Goal: Contribute content

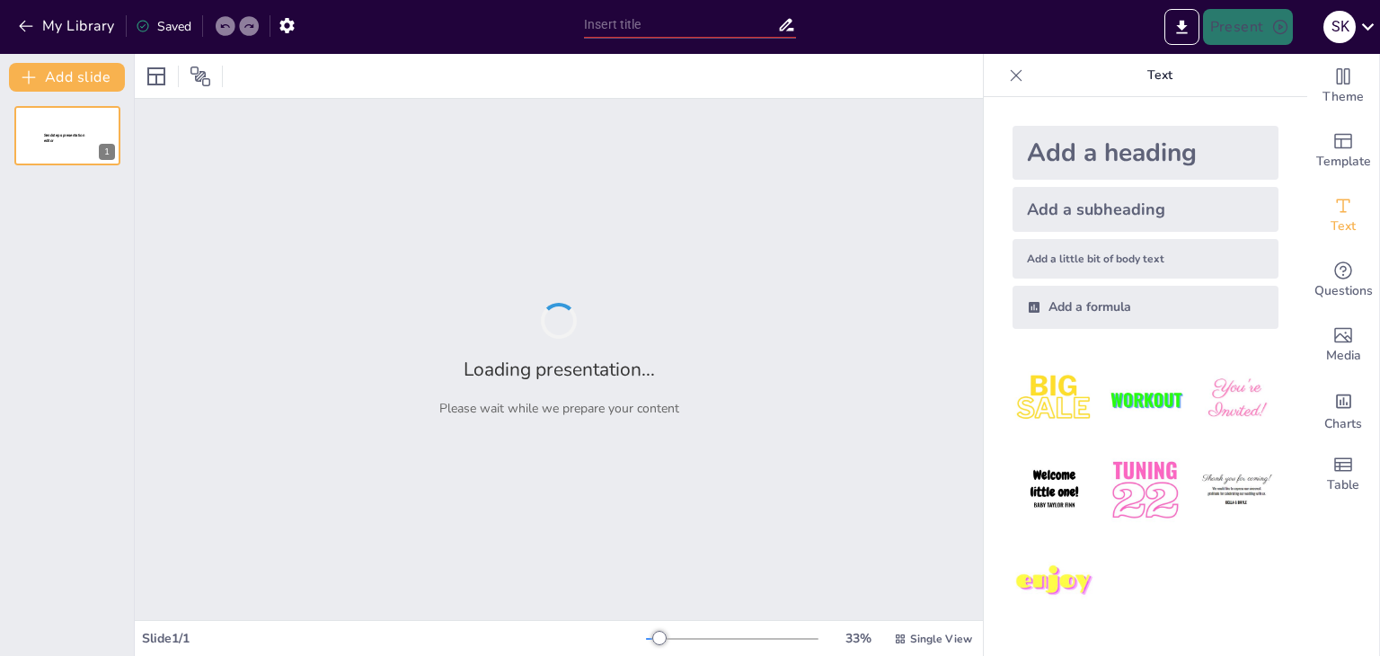
type input "Основні етапи еволюції індустрії гостинності"
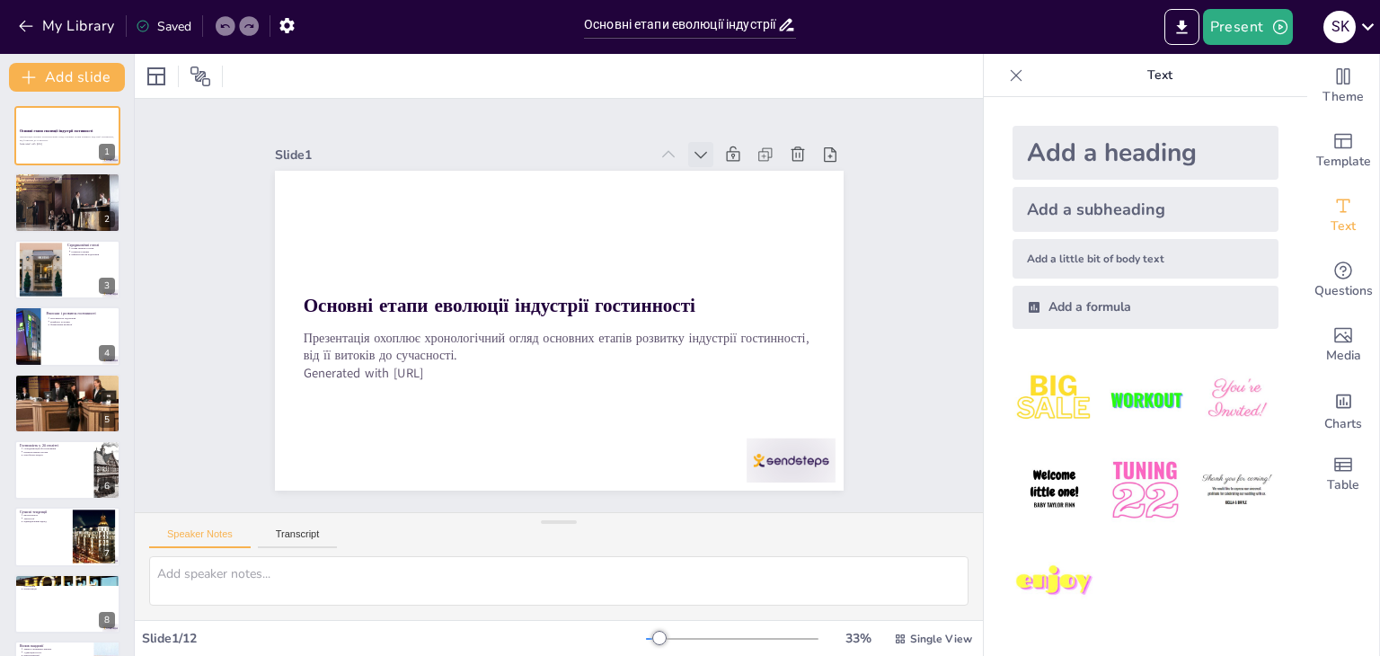
click at [719, 177] on icon at bounding box center [730, 188] width 22 height 22
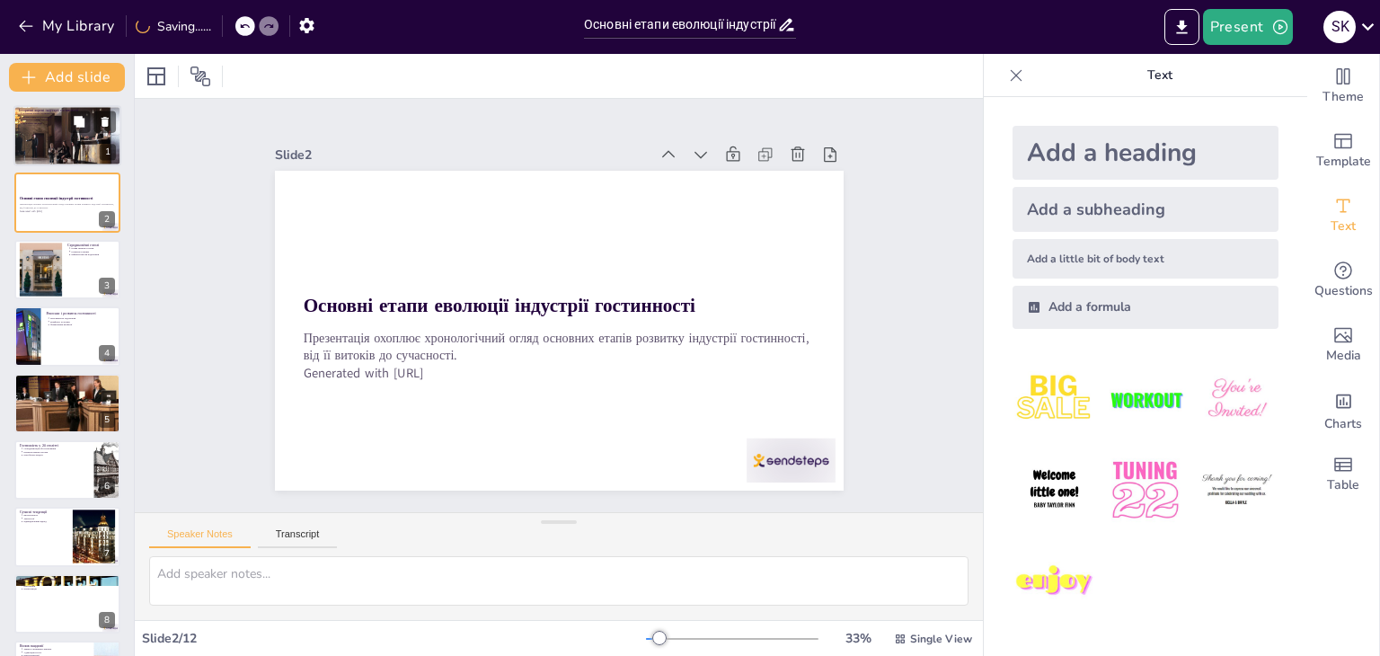
click at [50, 131] on div at bounding box center [67, 136] width 108 height 72
type textarea "Loremipsu dolors ametconse adipiscinge seddoeiu tem in, ut labor etdolore magna…"
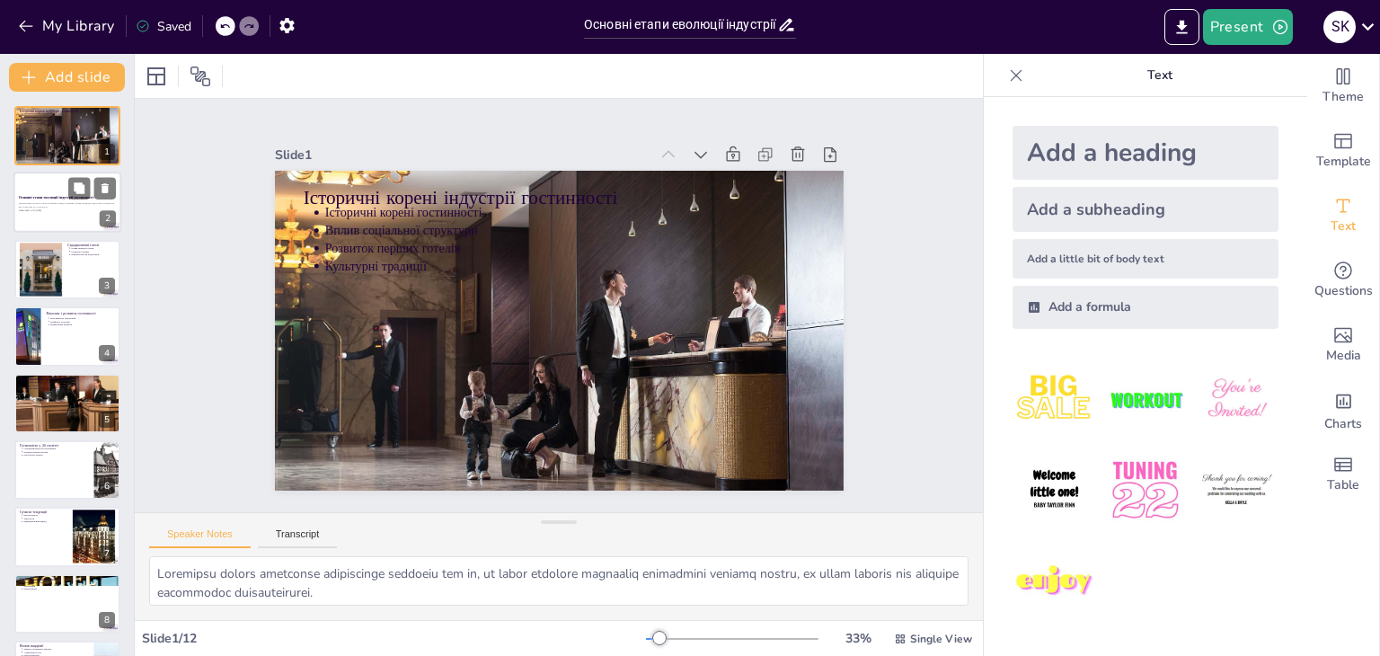
click at [64, 189] on div at bounding box center [67, 202] width 108 height 61
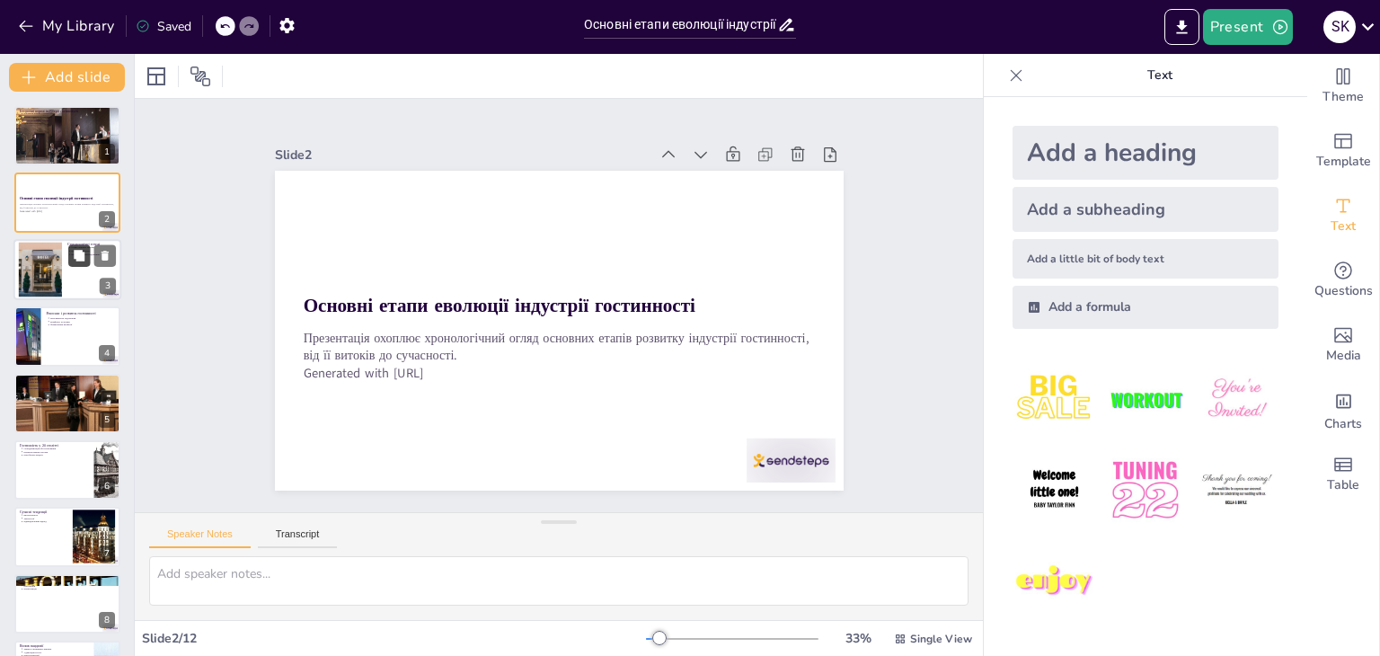
click at [68, 255] on button at bounding box center [79, 255] width 22 height 22
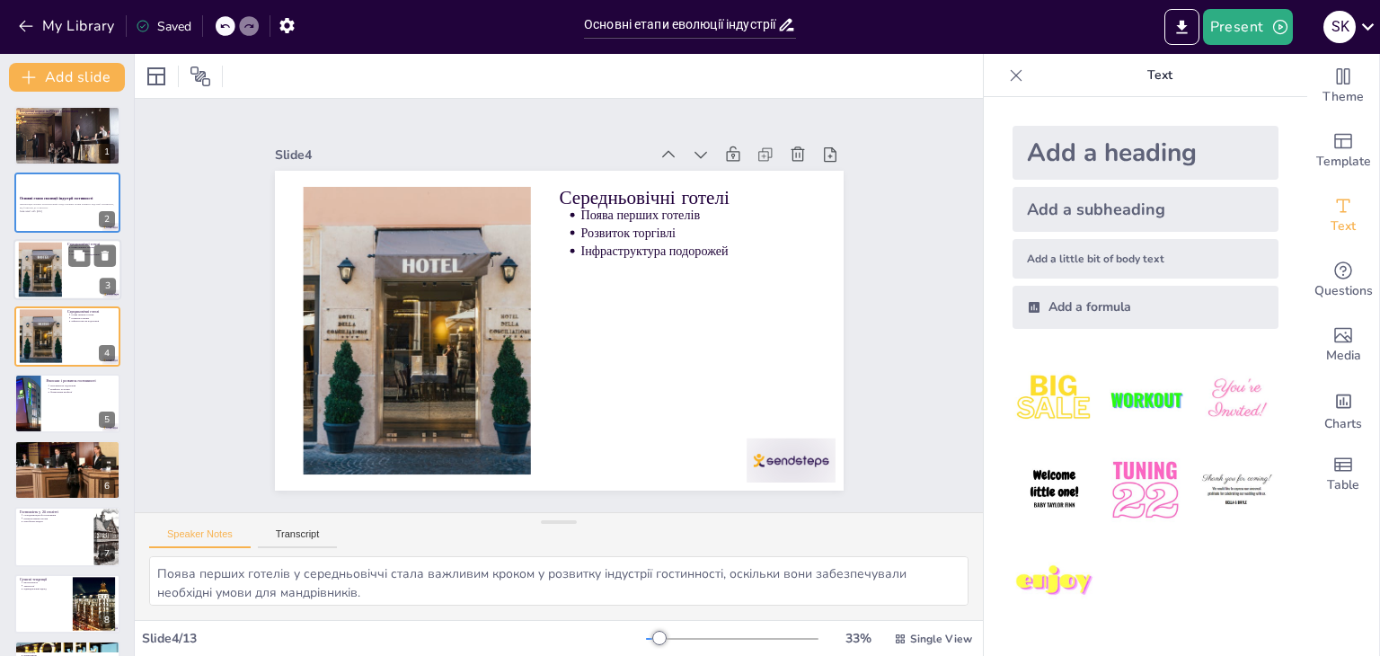
click at [67, 276] on div at bounding box center [67, 269] width 108 height 61
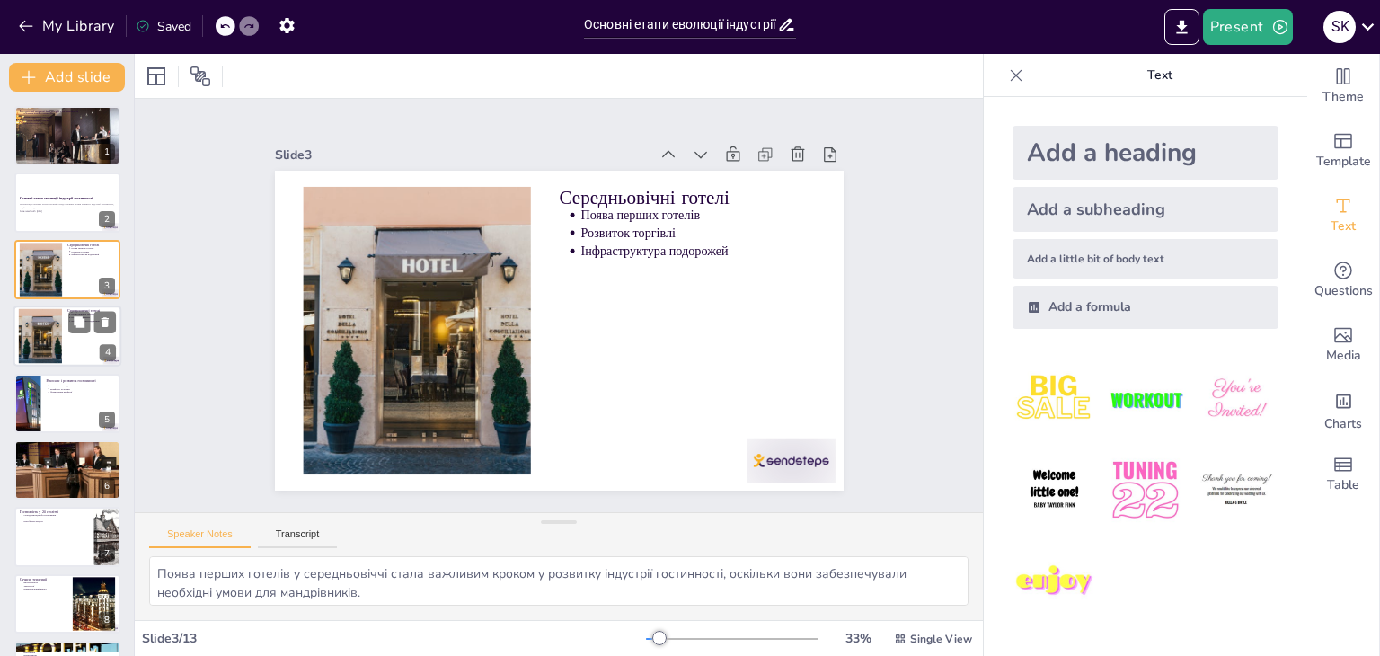
click at [68, 324] on div at bounding box center [92, 323] width 48 height 22
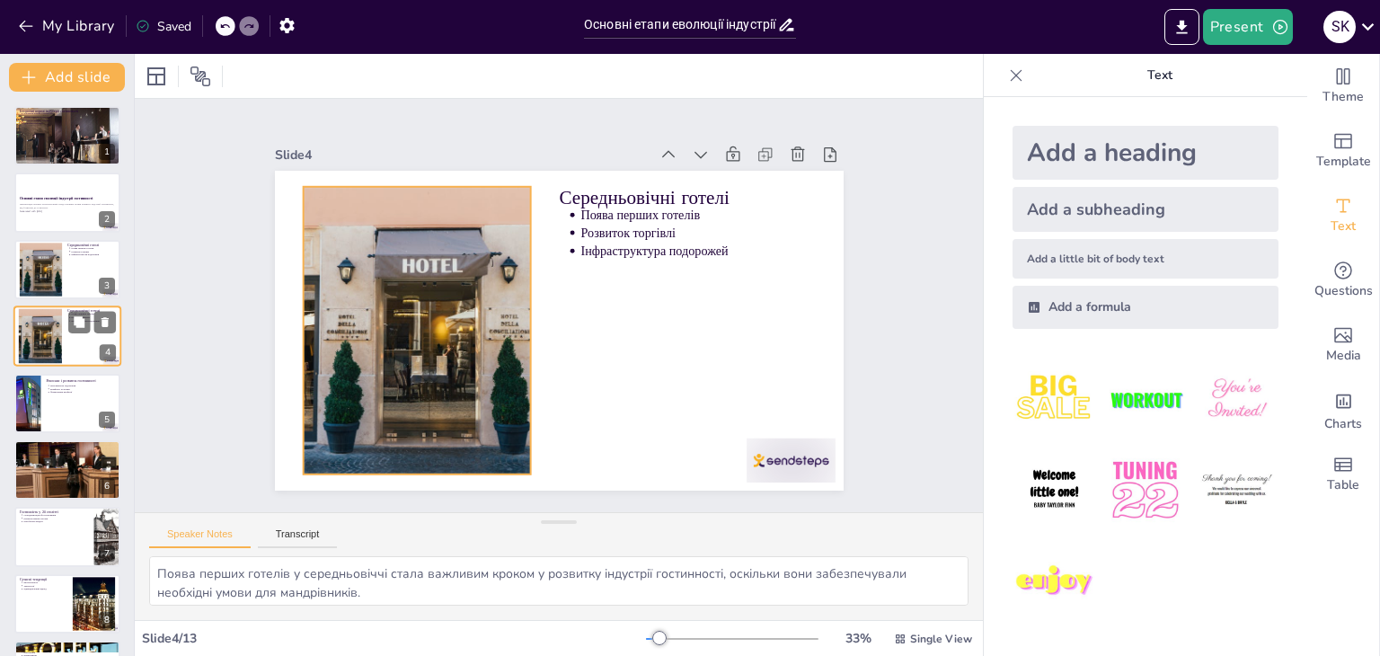
click at [33, 337] on div at bounding box center [40, 336] width 83 height 55
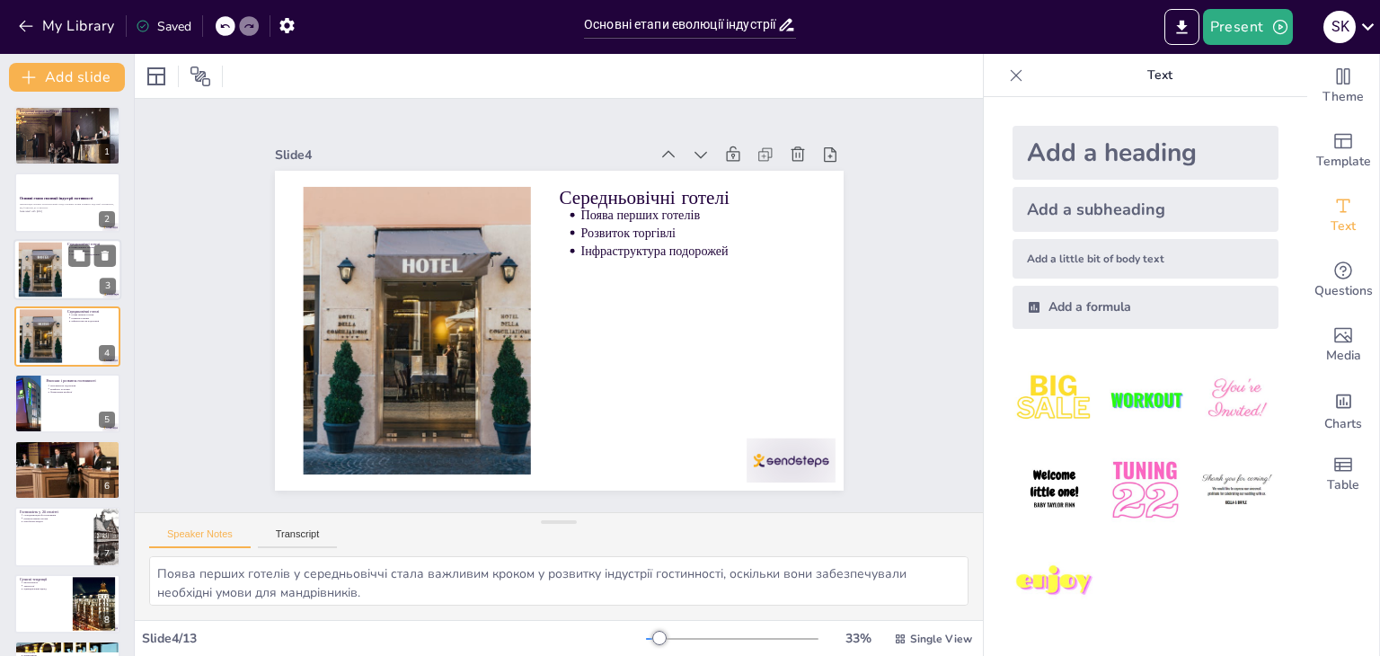
click at [47, 261] on div at bounding box center [40, 269] width 83 height 55
click at [50, 397] on div at bounding box center [67, 403] width 108 height 61
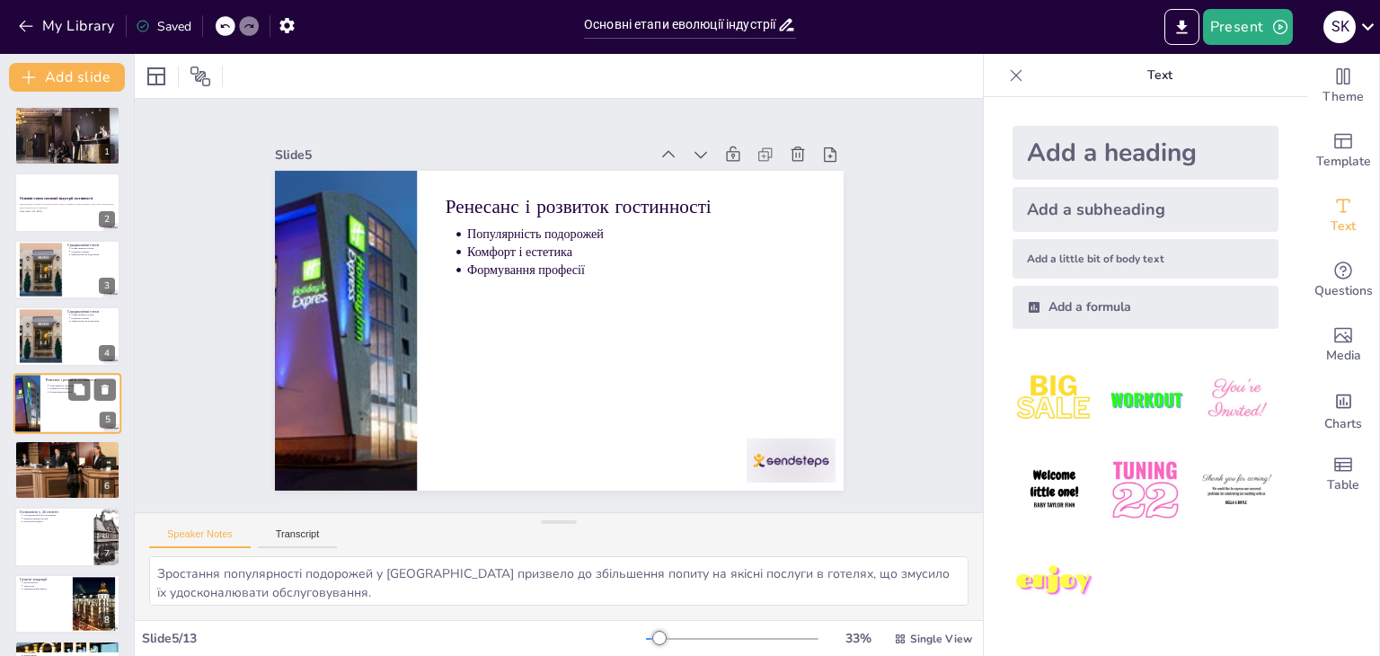
scroll to position [29, 0]
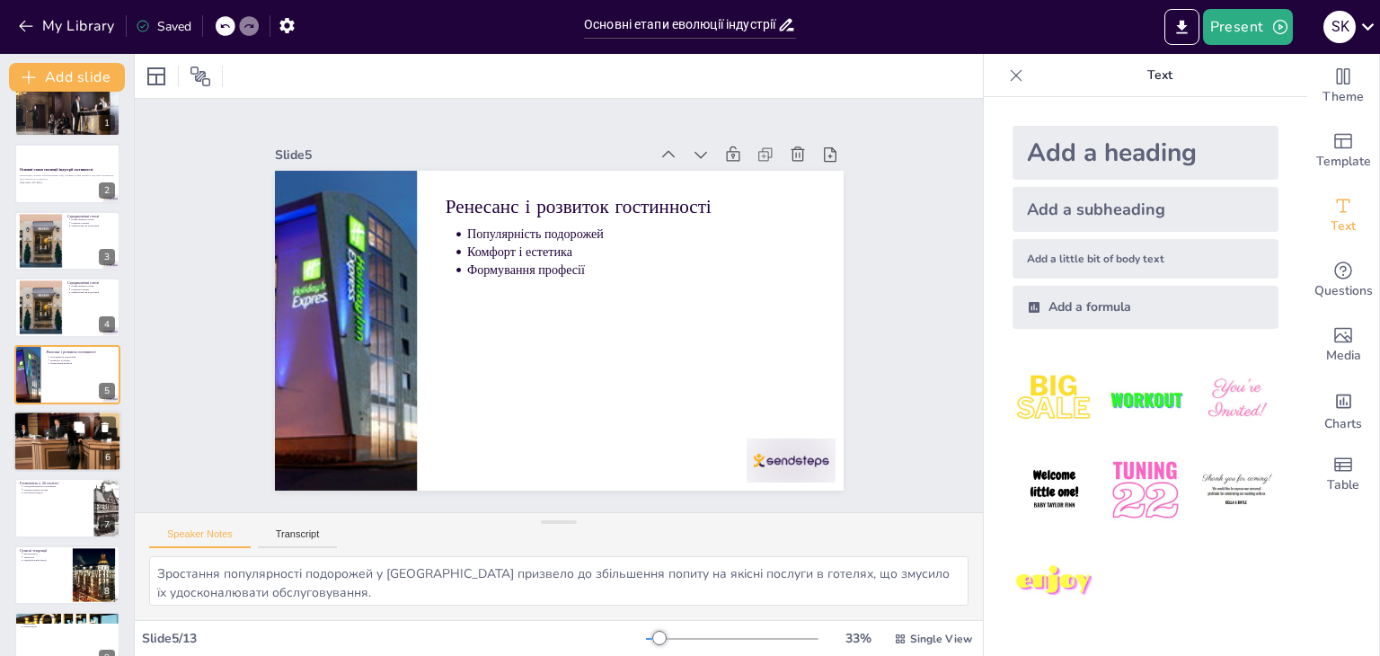
click at [48, 421] on p "Нові технології" at bounding box center [68, 423] width 93 height 4
type textarea "Зростання попиту на готелі під час індустріалізації стало результатом доступнос…"
